Goal: Task Accomplishment & Management: Use online tool/utility

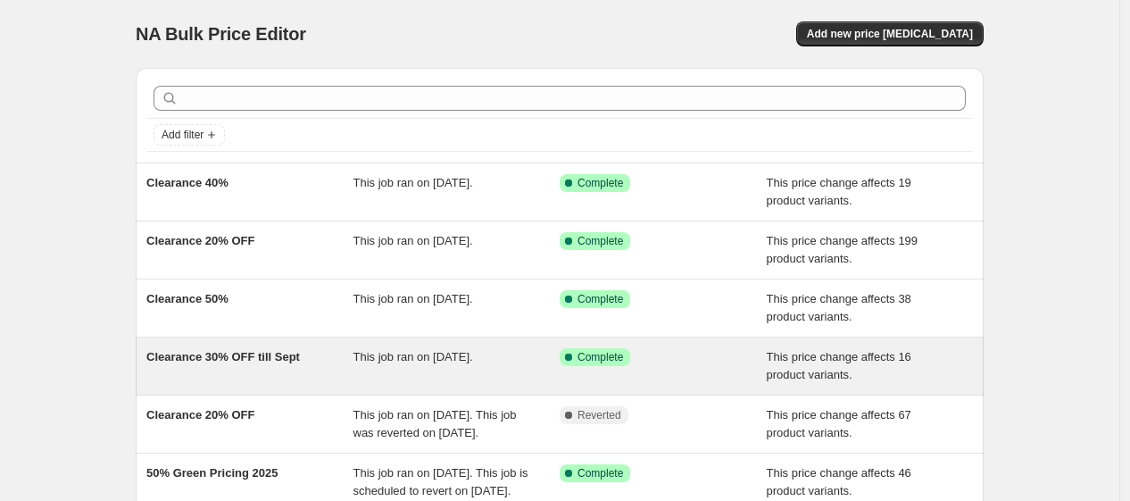
click at [335, 361] on div "Clearance 30% OFF till Sept" at bounding box center [249, 366] width 207 height 36
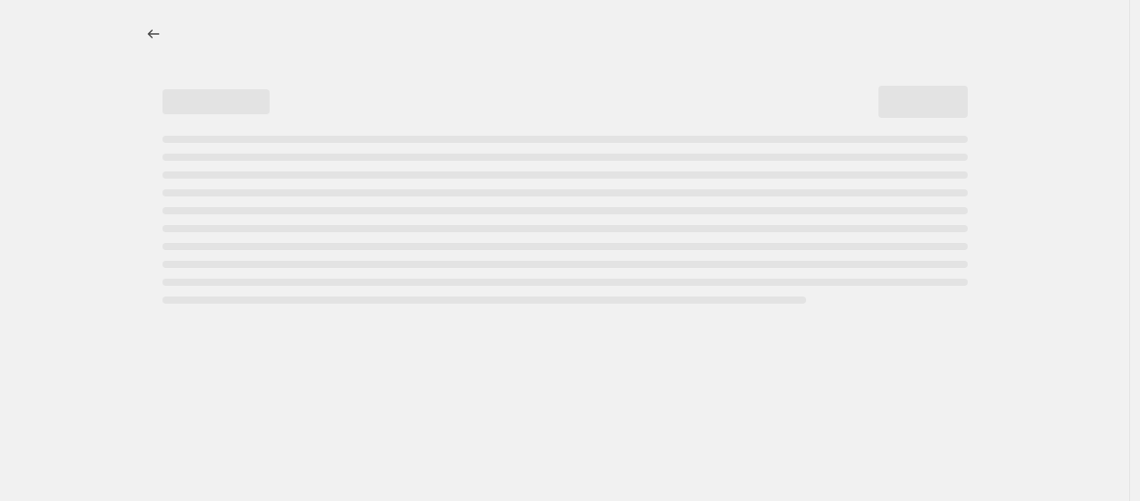
select select "pcap"
select select "no_change"
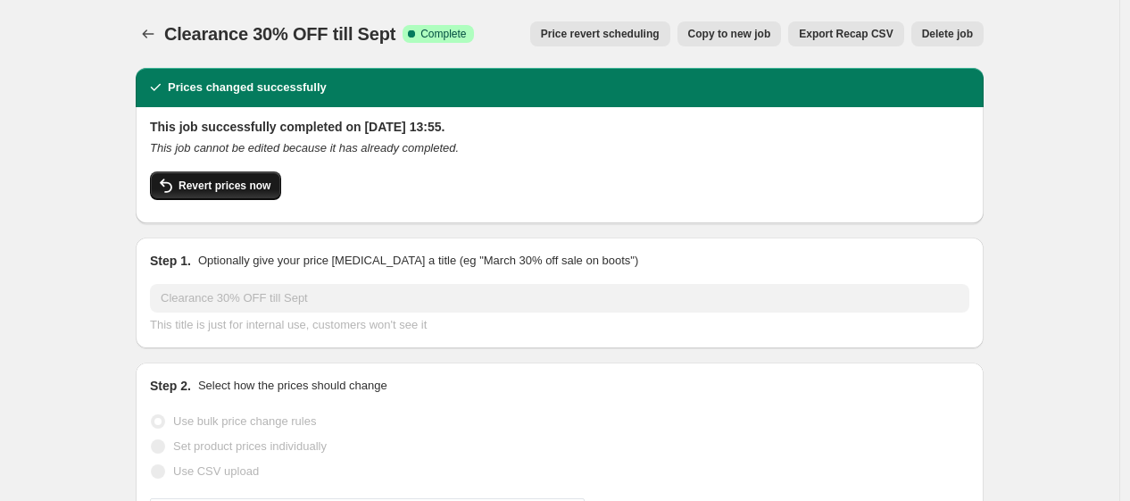
click at [245, 186] on span "Revert prices now" at bounding box center [224, 185] width 92 height 14
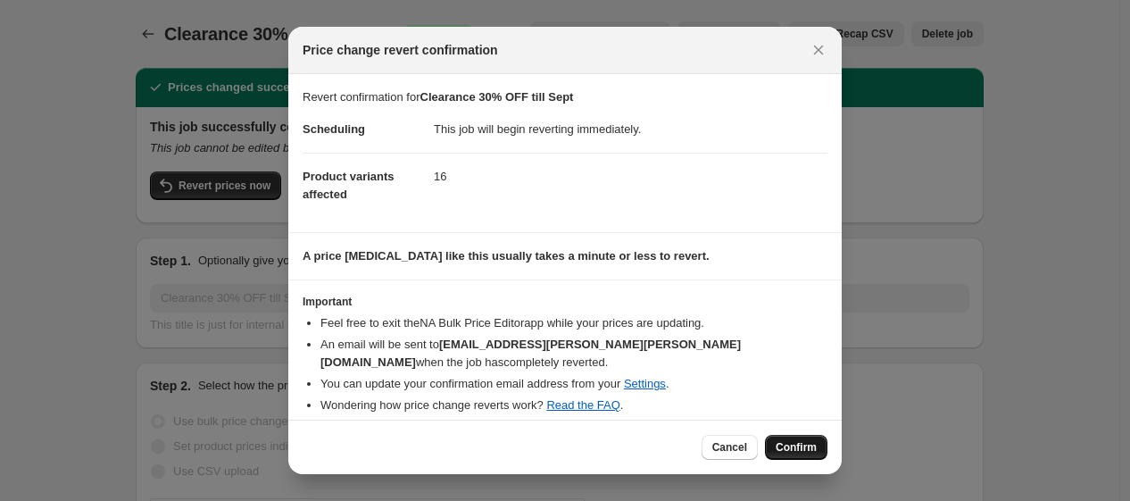
click at [803, 440] on span "Confirm" at bounding box center [796, 447] width 41 height 14
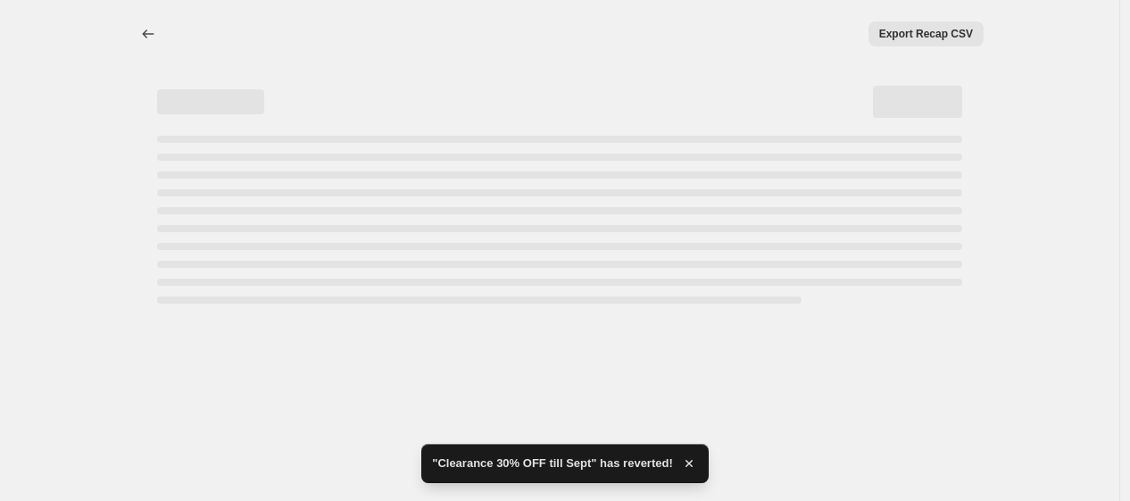
select select "pcap"
select select "no_change"
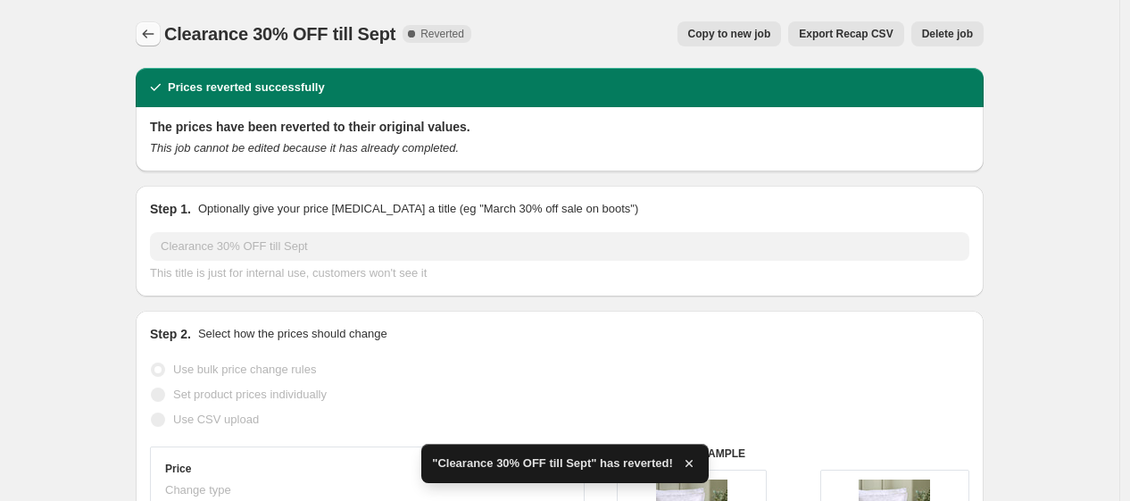
click at [157, 27] on icon "Price change jobs" at bounding box center [148, 34] width 18 height 18
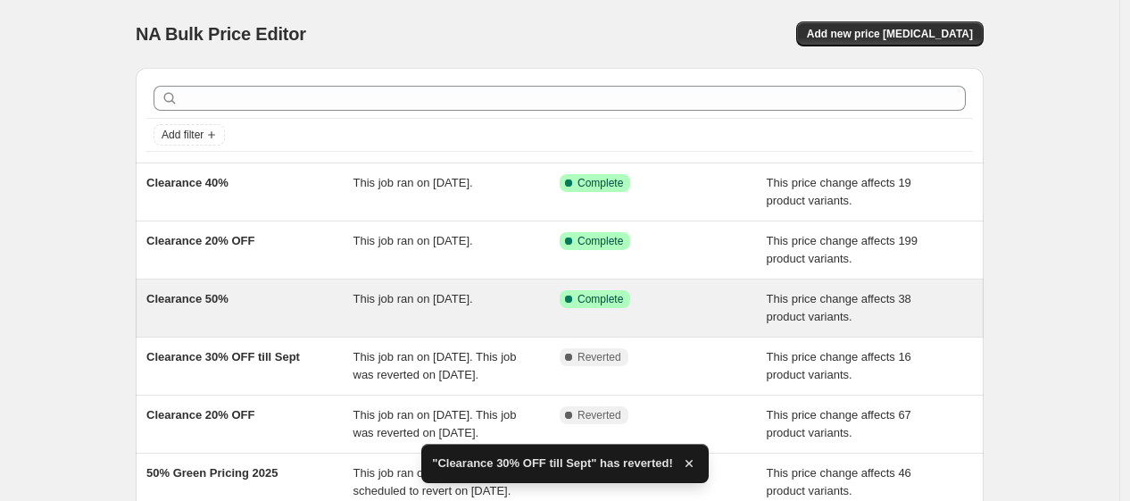
click at [262, 306] on div "Clearance 50%" at bounding box center [249, 308] width 207 height 36
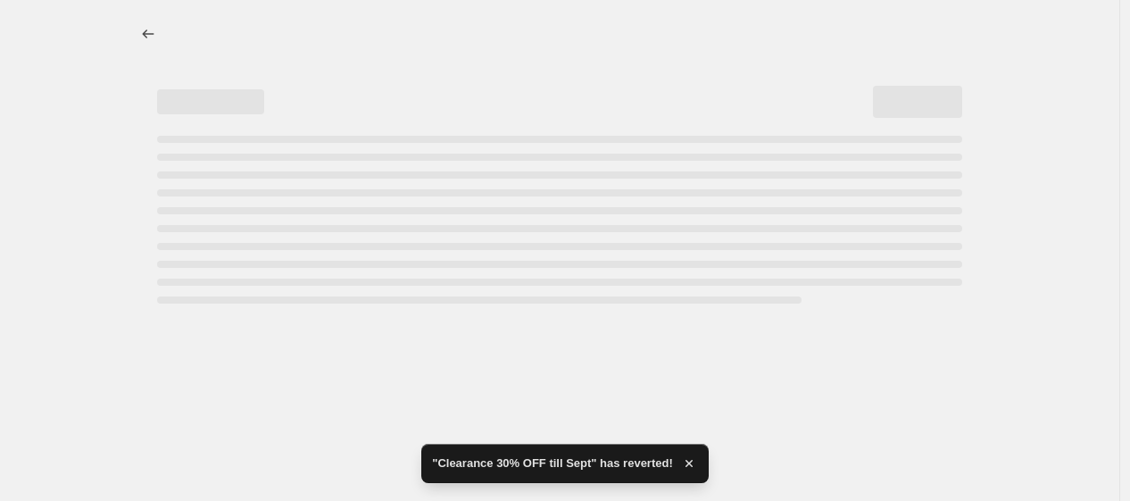
select select "pcap"
select select "no_change"
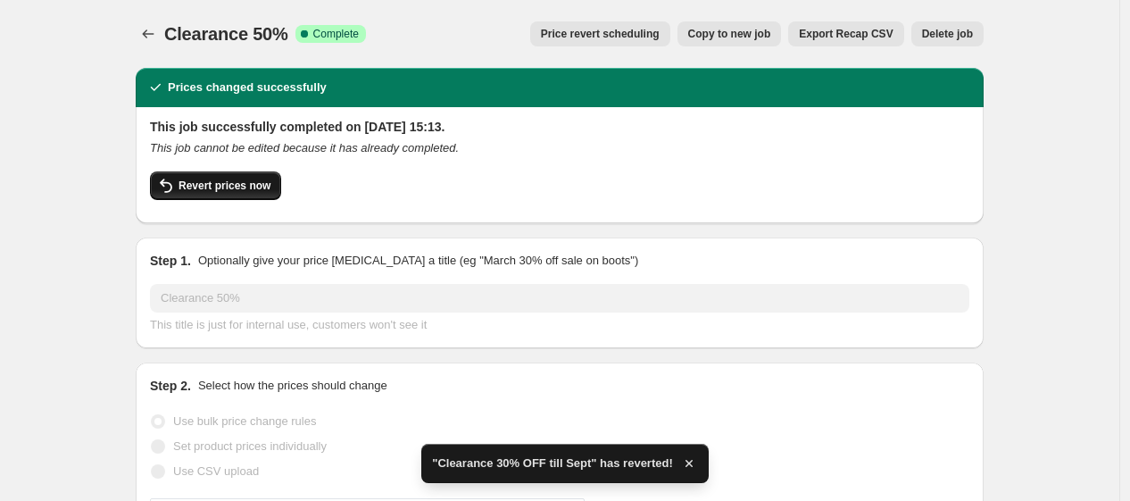
click at [265, 183] on span "Revert prices now" at bounding box center [224, 185] width 92 height 14
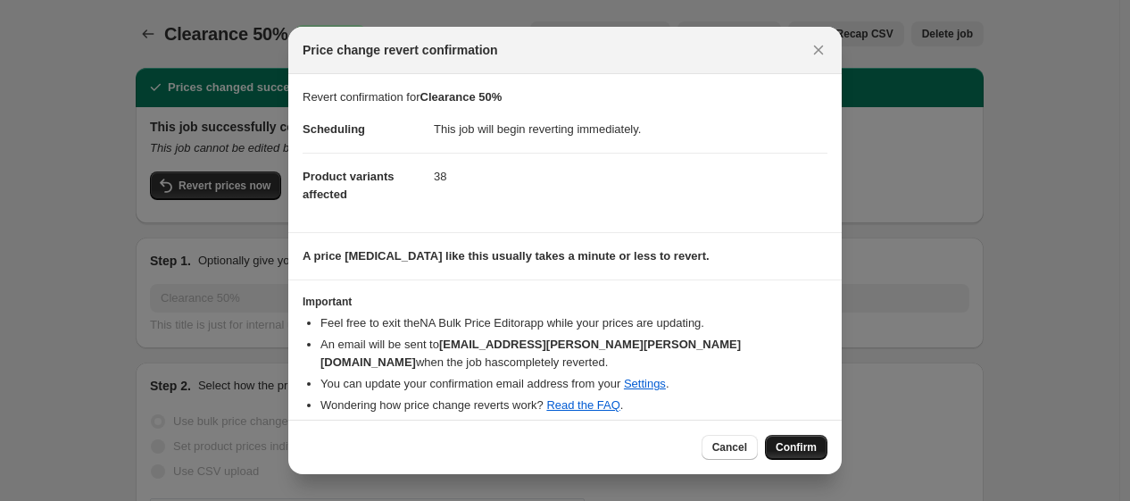
click at [787, 440] on span "Confirm" at bounding box center [796, 447] width 41 height 14
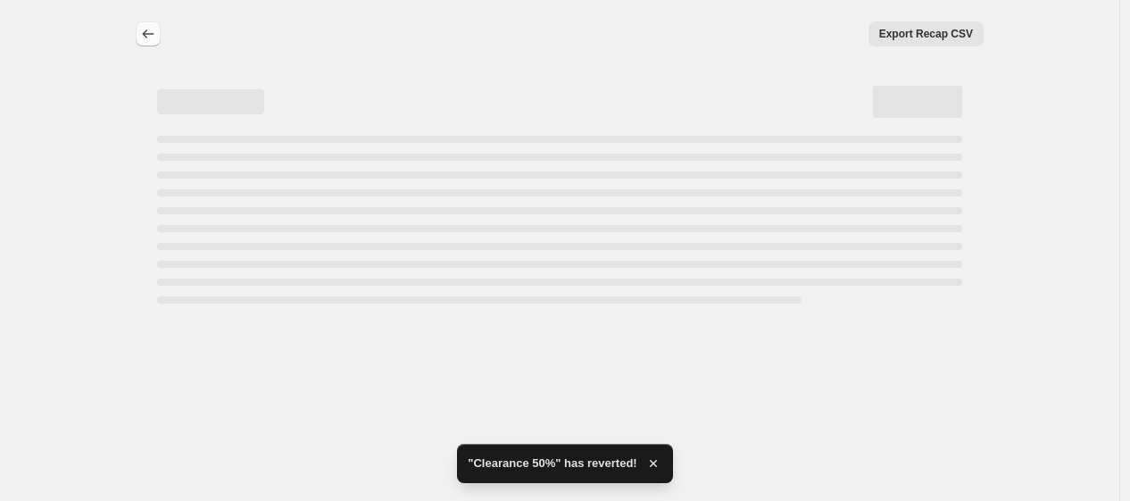
select select "pcap"
select select "no_change"
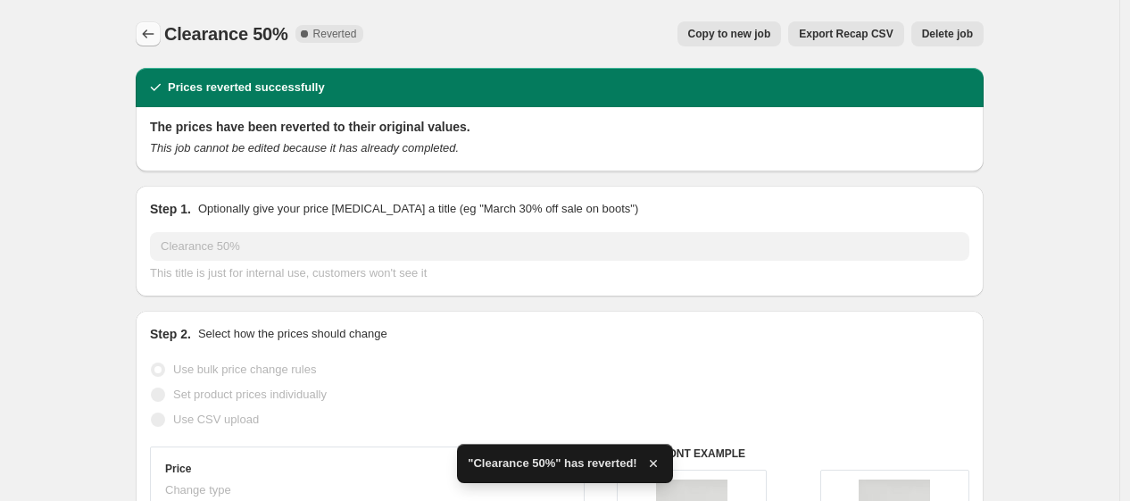
click at [157, 29] on icon "Price change jobs" at bounding box center [148, 34] width 18 height 18
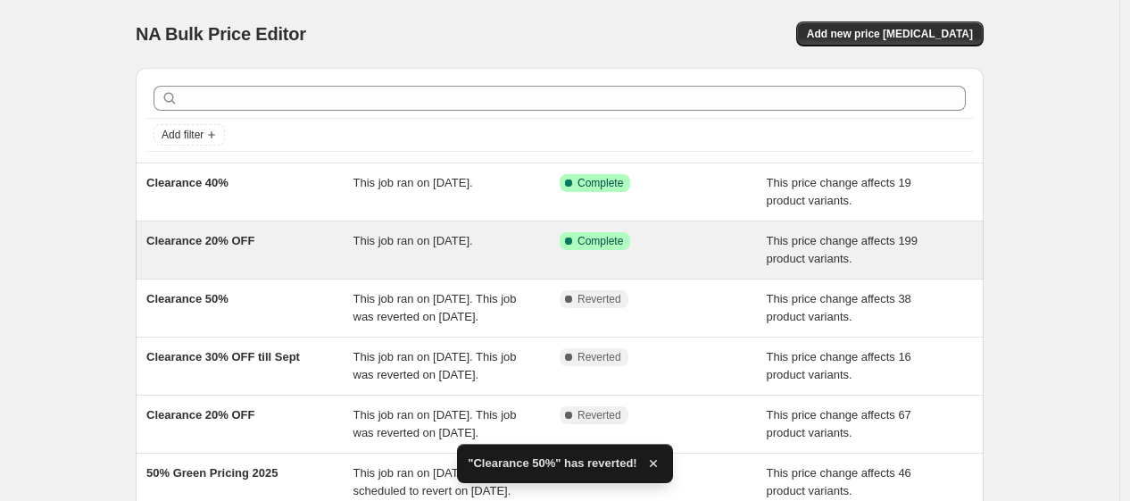
click at [225, 244] on span "Clearance 20% OFF" at bounding box center [200, 240] width 108 height 13
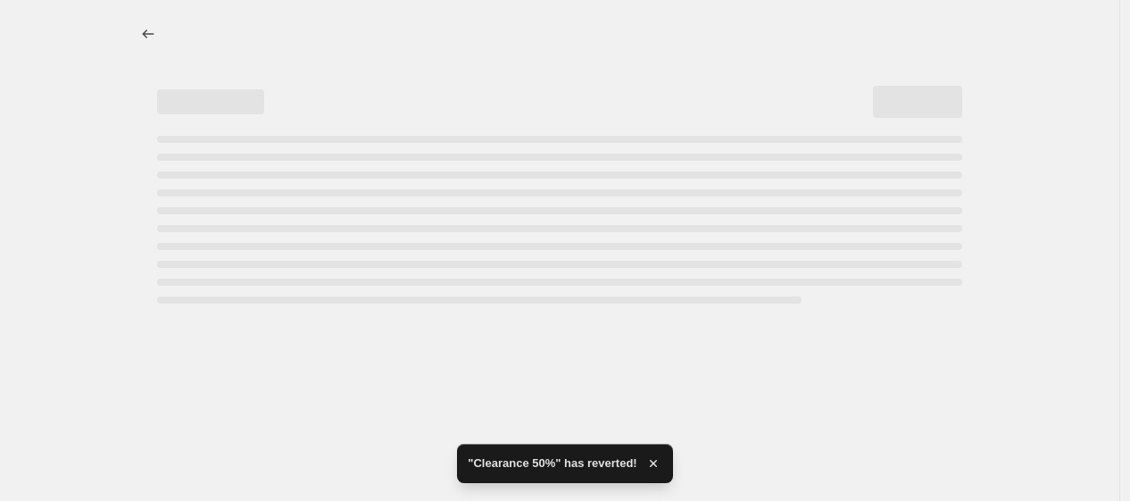
select select "pcap"
select select "no_change"
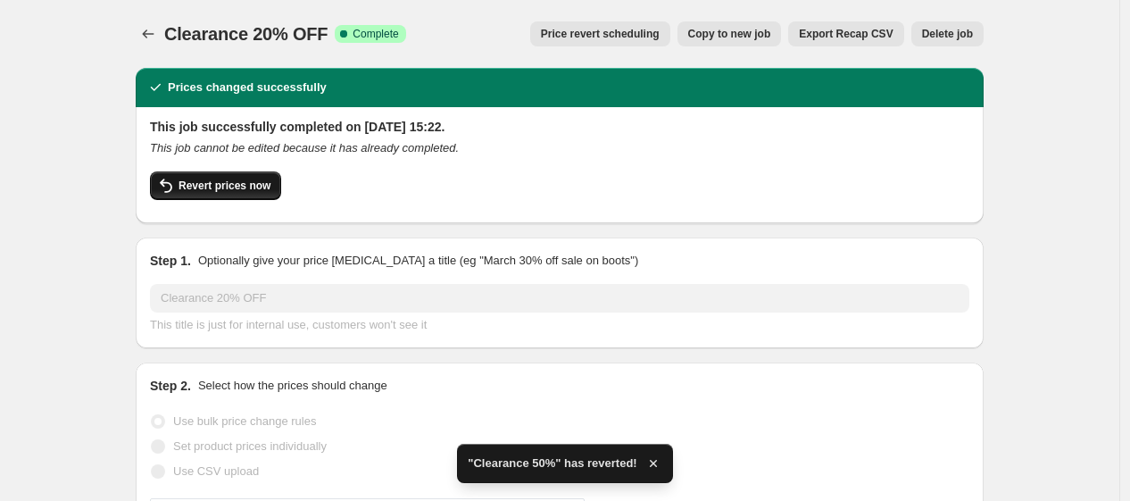
click at [262, 178] on span "Revert prices now" at bounding box center [224, 185] width 92 height 14
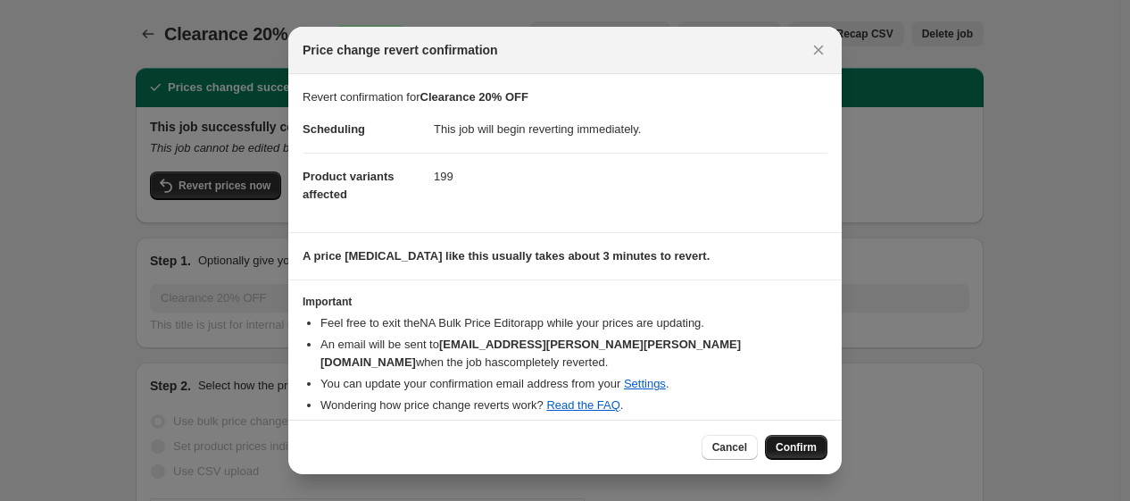
click at [794, 440] on span "Confirm" at bounding box center [796, 447] width 41 height 14
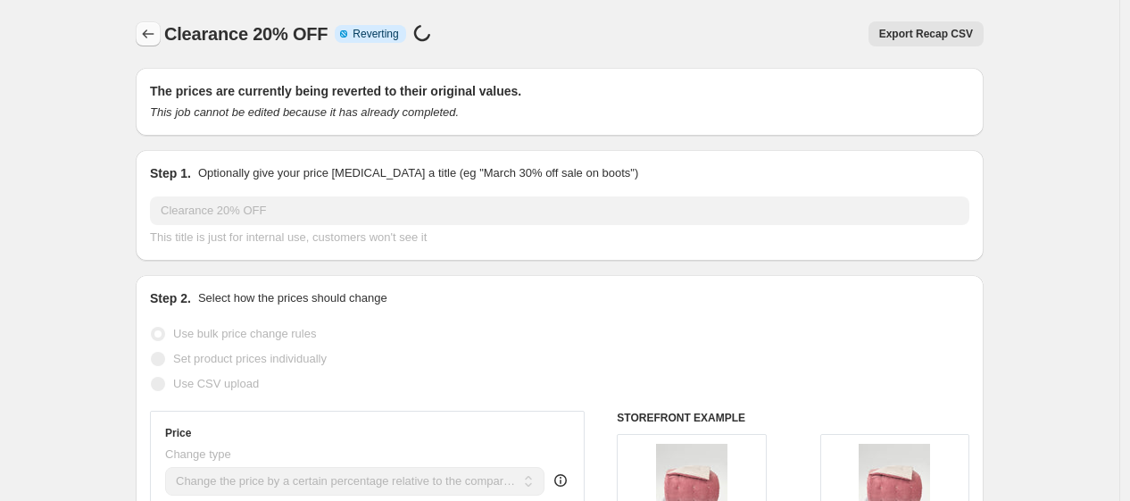
click at [144, 29] on icon "Price change jobs" at bounding box center [148, 34] width 18 height 18
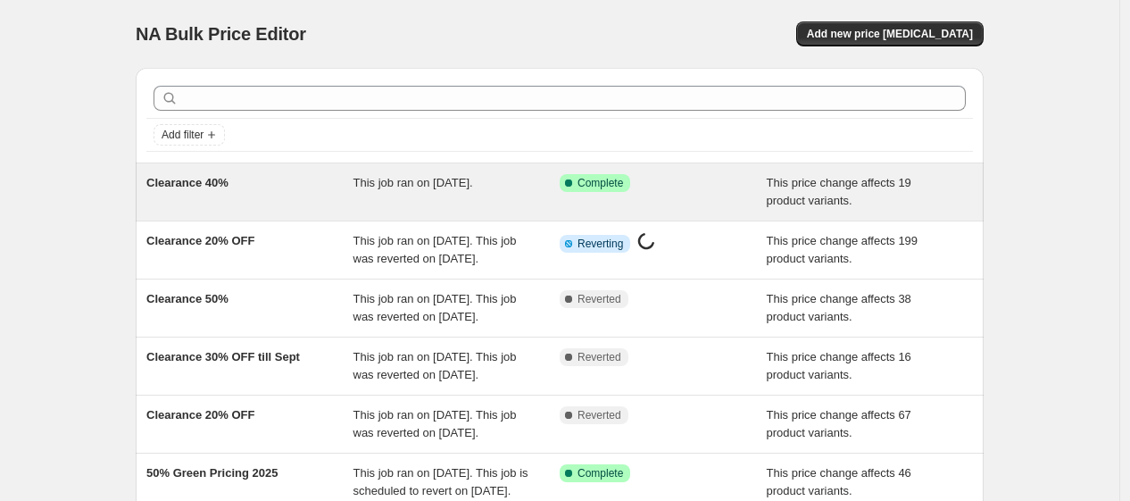
click at [217, 188] on span "Clearance 40%" at bounding box center [187, 182] width 82 height 13
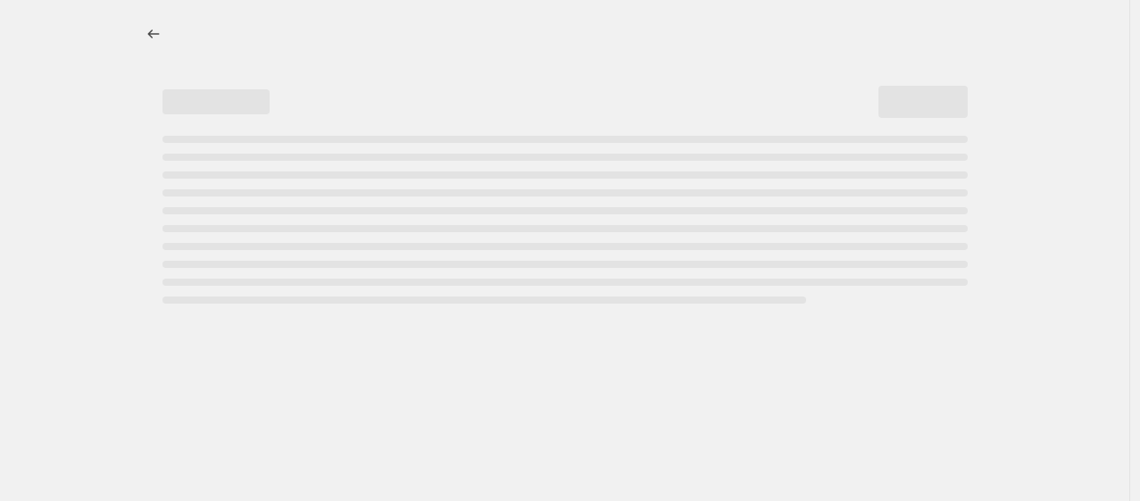
select select "pcap"
select select "no_change"
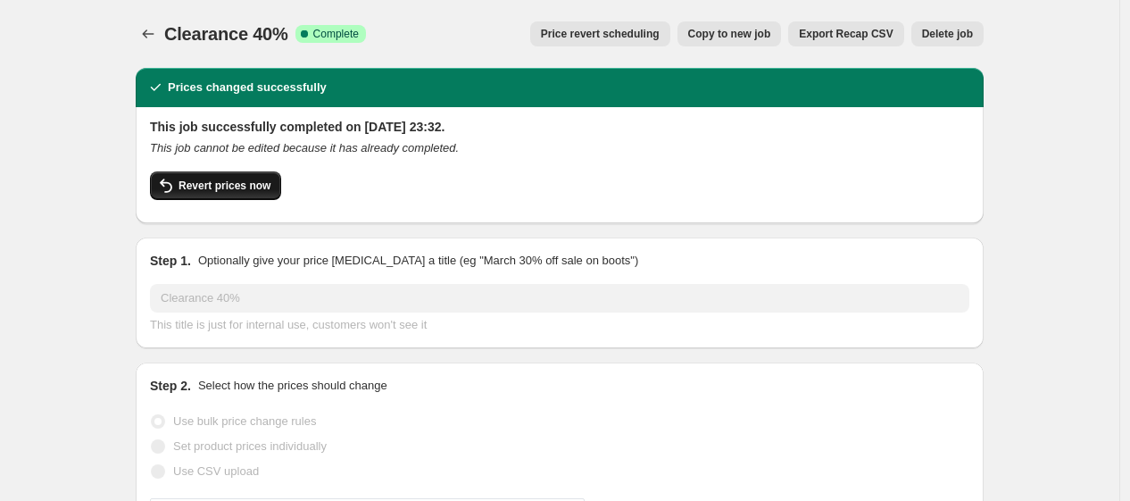
click at [214, 171] on button "Revert prices now" at bounding box center [215, 185] width 131 height 29
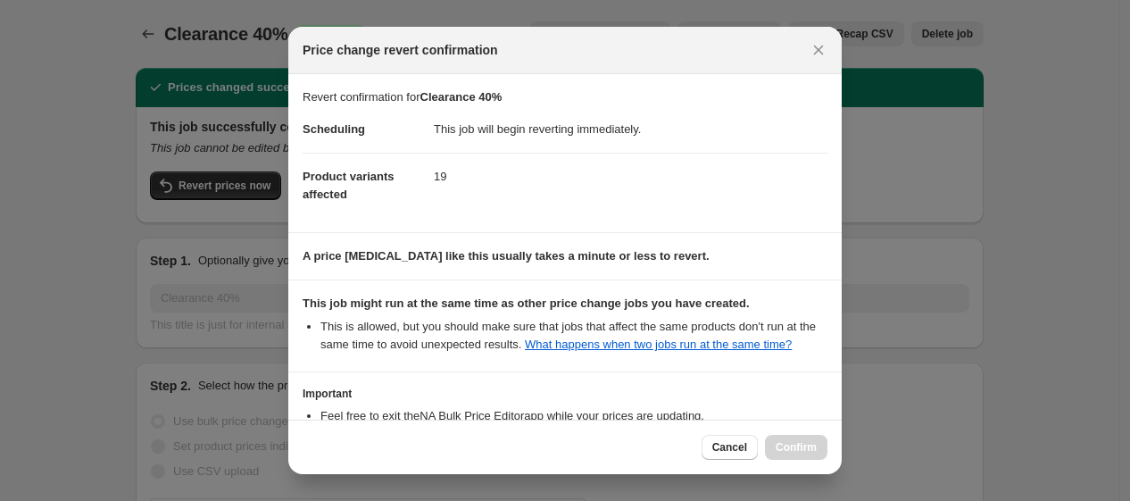
scroll to position [159, 0]
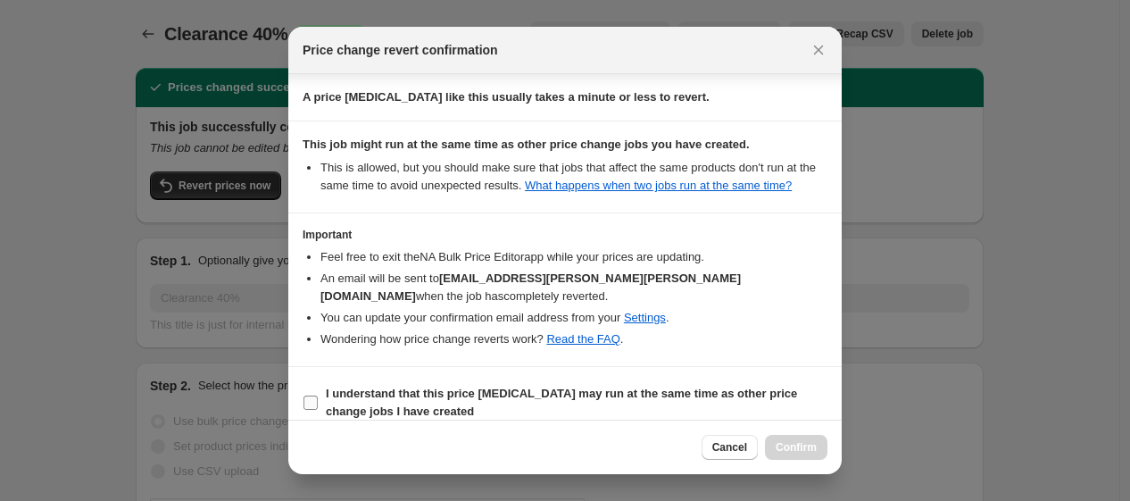
click at [574, 387] on span "I understand that this price [MEDICAL_DATA] may run at the same time as other p…" at bounding box center [577, 403] width 502 height 36
click at [318, 395] on input "I understand that this price [MEDICAL_DATA] may run at the same time as other p…" at bounding box center [310, 402] width 14 height 14
checkbox input "true"
click at [814, 449] on span "Confirm" at bounding box center [796, 447] width 41 height 14
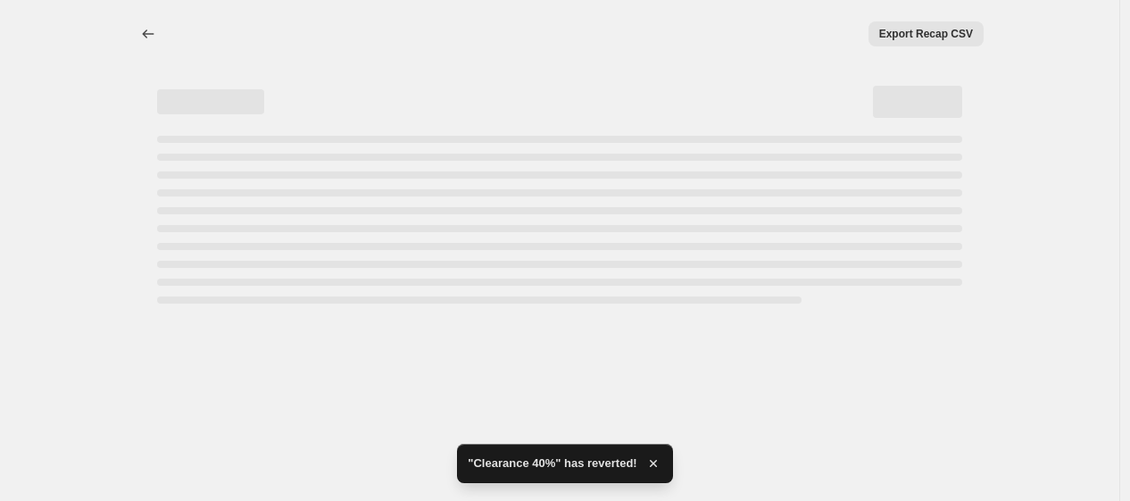
select select "pcap"
select select "no_change"
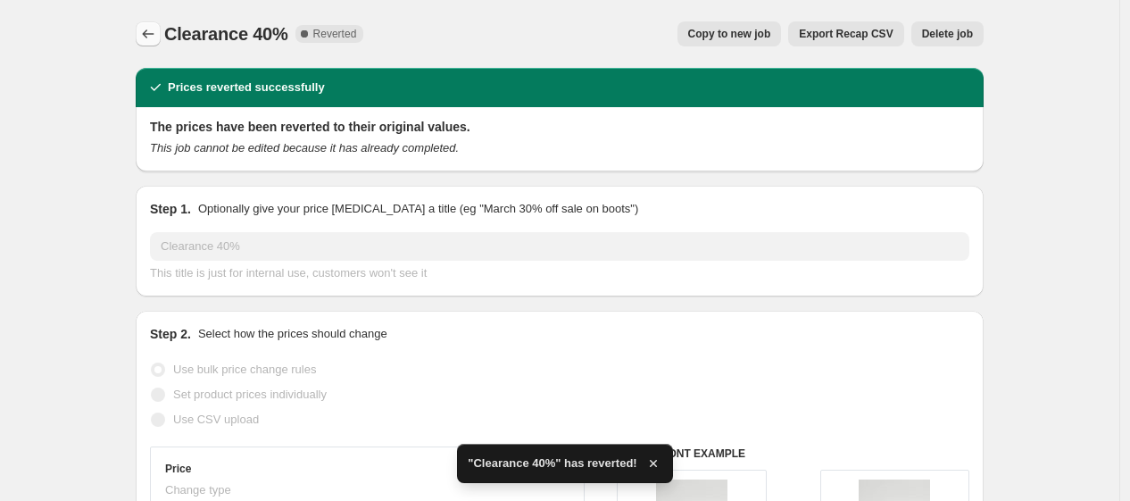
click at [154, 29] on icon "Price change jobs" at bounding box center [148, 34] width 18 height 18
